Goal: Information Seeking & Learning: Stay updated

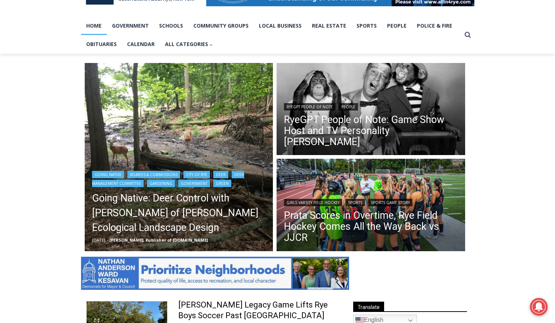
scroll to position [144, 0]
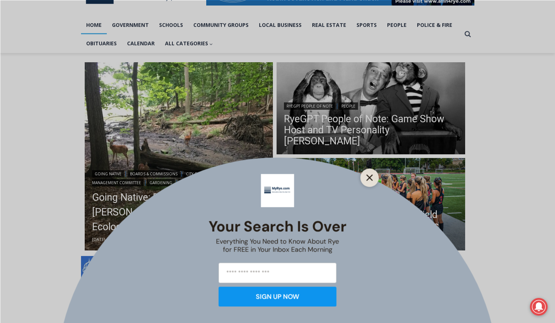
click at [368, 176] on line "Close" at bounding box center [369, 177] width 5 height 5
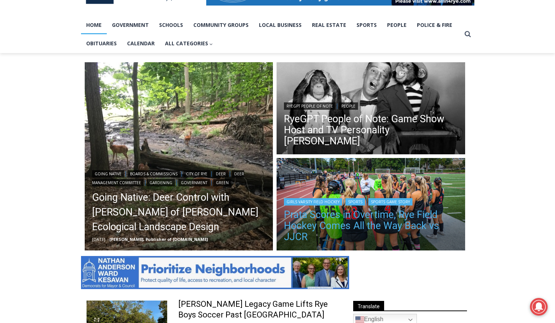
click at [332, 224] on link "Prata Scores in Overtime, Rye Field Hockey Comes All the Way Back vs JJCR" at bounding box center [371, 225] width 174 height 33
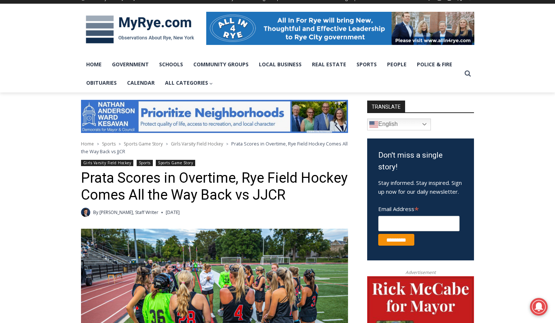
scroll to position [23, 0]
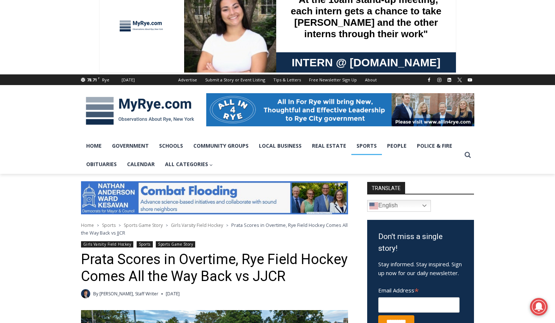
click at [365, 145] on link "Sports" at bounding box center [366, 146] width 31 height 18
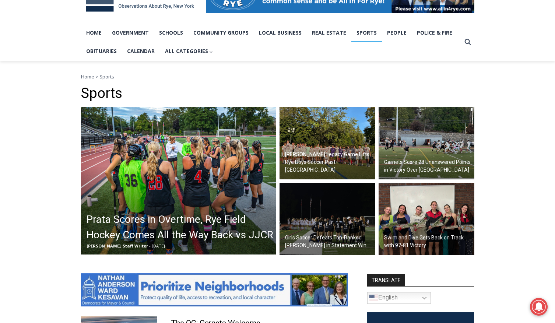
scroll to position [147, 0]
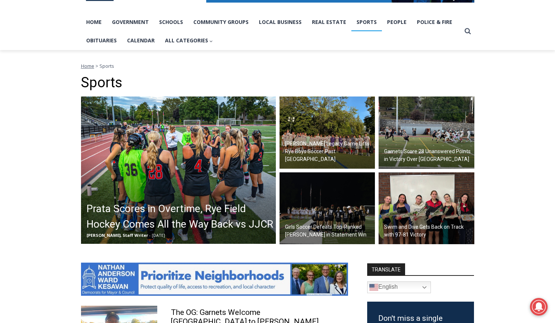
click at [324, 151] on h2 "[PERSON_NAME] Legacy Game Lifts Rye Boys Soccer Past [GEOGRAPHIC_DATA]" at bounding box center [329, 151] width 88 height 23
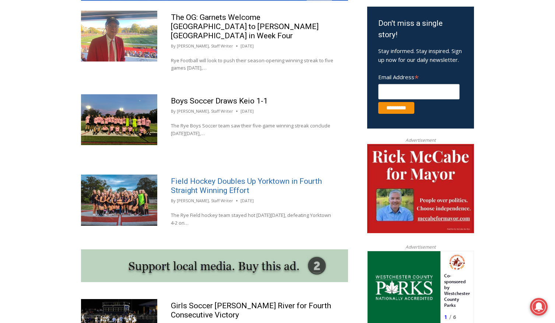
scroll to position [0, 0]
click at [223, 177] on link "Field Hockey Doubles Up Yorktown in Fourth Straight Winning Effort" at bounding box center [246, 186] width 151 height 18
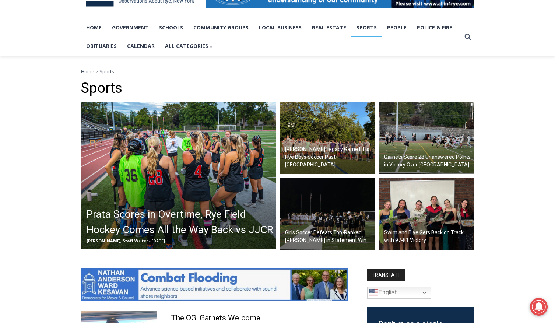
scroll to position [139, 0]
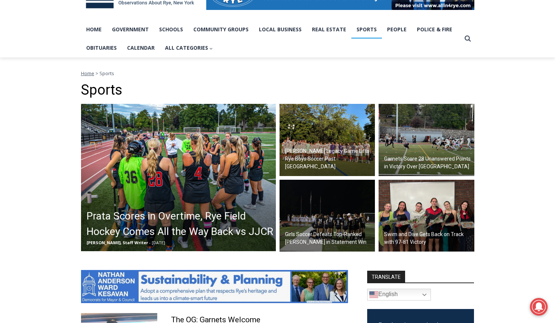
click at [326, 233] on h2 "Girls Soccer Defeats Top-Ranked Albertus Magnus in Statement Win" at bounding box center [329, 238] width 88 height 15
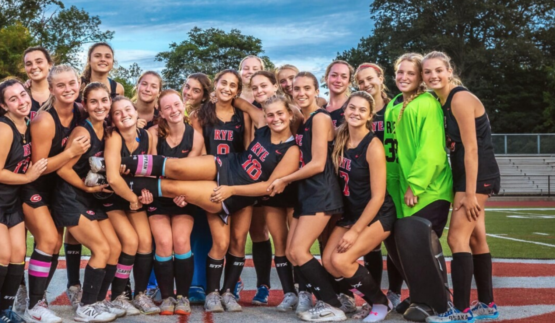
scroll to position [310, 0]
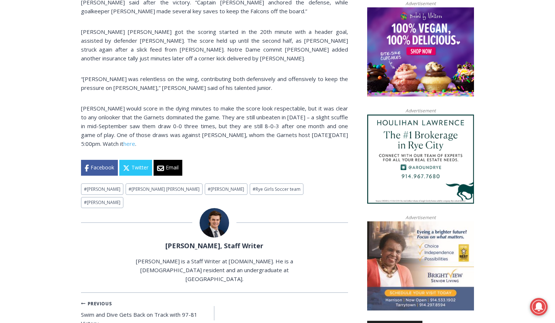
scroll to position [592, 0]
